Goal: Information Seeking & Learning: Learn about a topic

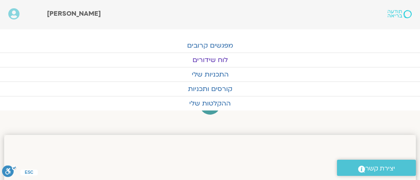
click at [207, 57] on link "לוח שידורים" at bounding box center [210, 60] width 420 height 14
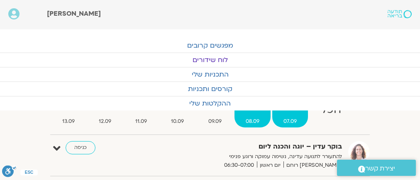
click at [251, 116] on link "ב 08.09" at bounding box center [252, 111] width 36 height 33
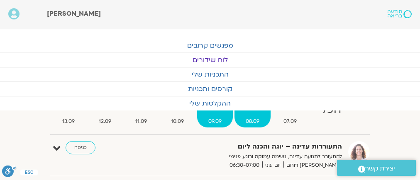
click at [208, 119] on span "09.09" at bounding box center [215, 121] width 36 height 9
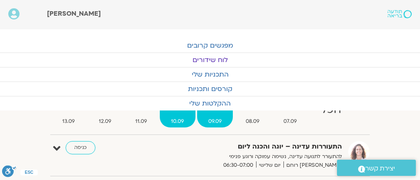
click at [178, 119] on span "10.09" at bounding box center [177, 121] width 35 height 9
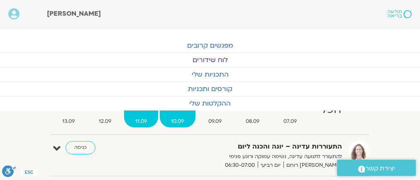
click at [139, 120] on span "11.09" at bounding box center [141, 121] width 34 height 9
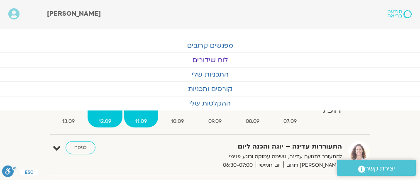
click at [105, 122] on span "12.09" at bounding box center [105, 121] width 35 height 9
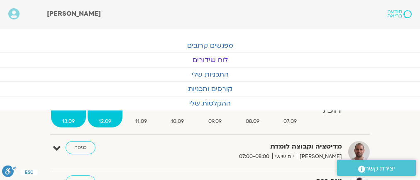
click at [66, 119] on span "13.09" at bounding box center [68, 121] width 35 height 9
